Goal: Task Accomplishment & Management: Manage account settings

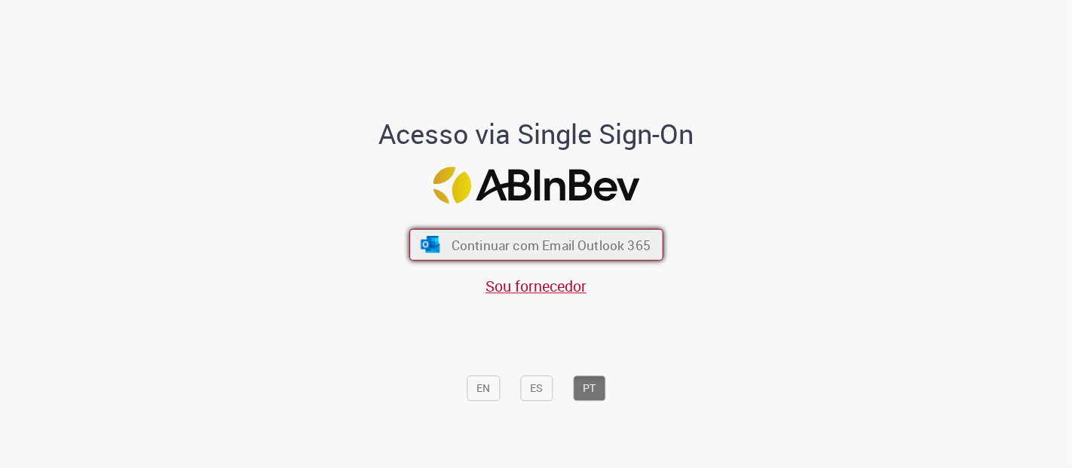
click at [588, 228] on div "Continuar com Email Outlook 365 Sou fornecedor" at bounding box center [536, 255] width 249 height 84
click at [516, 251] on span "Continuar com Email Outlook 365" at bounding box center [550, 244] width 199 height 17
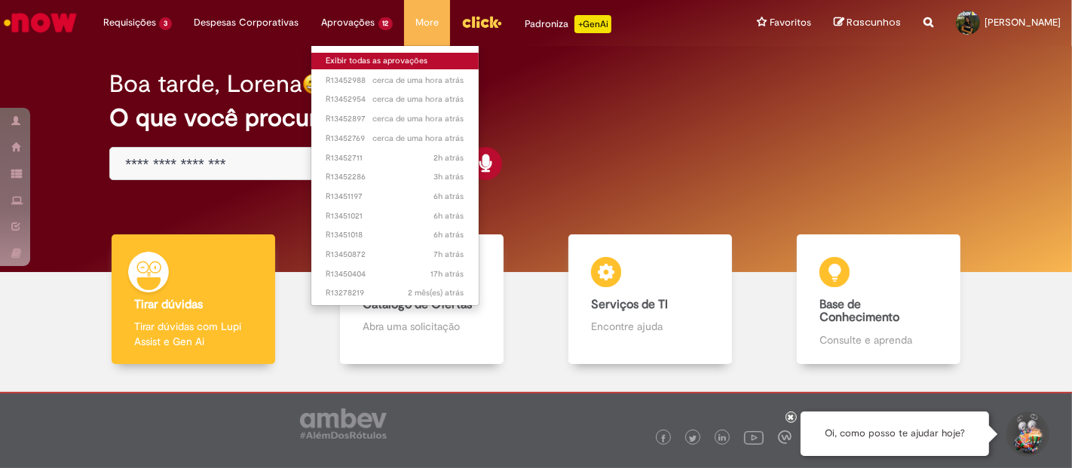
click at [377, 60] on link "Exibir todas as aprovações" at bounding box center [395, 61] width 168 height 17
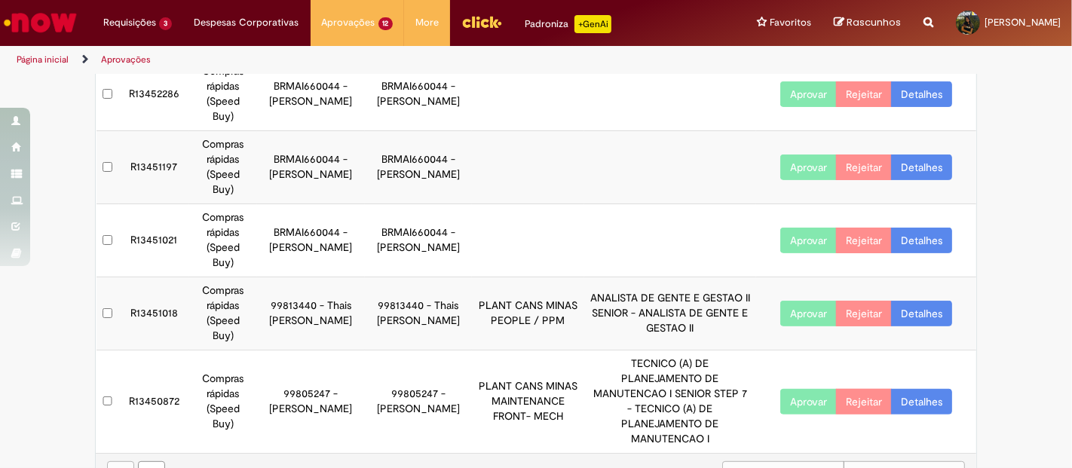
scroll to position [544, 0]
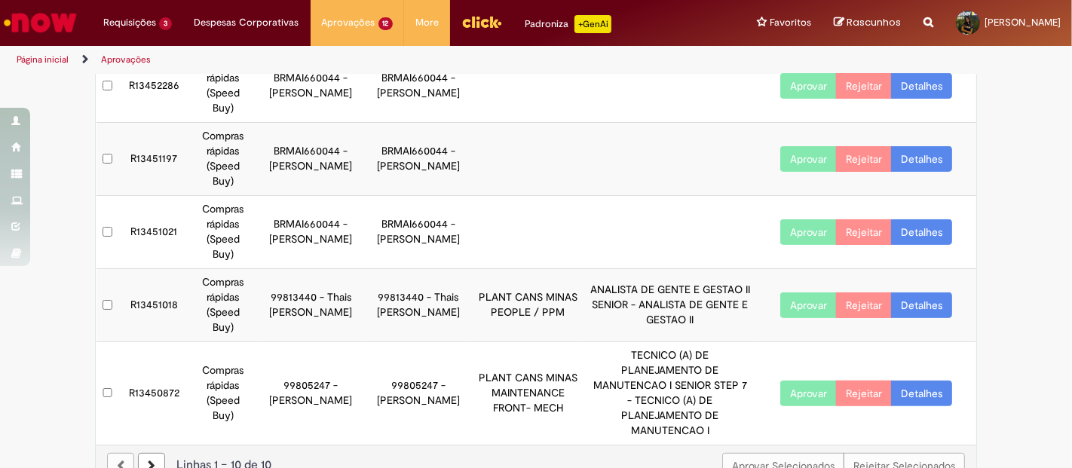
click at [813, 292] on button "Aprovar" at bounding box center [808, 305] width 57 height 26
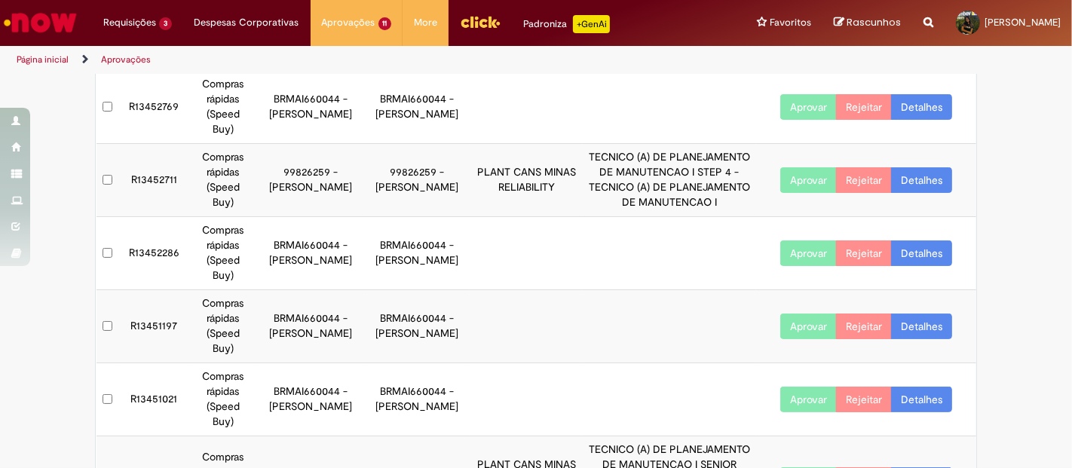
scroll to position [335, 0]
